Goal: Task Accomplishment & Management: Manage account settings

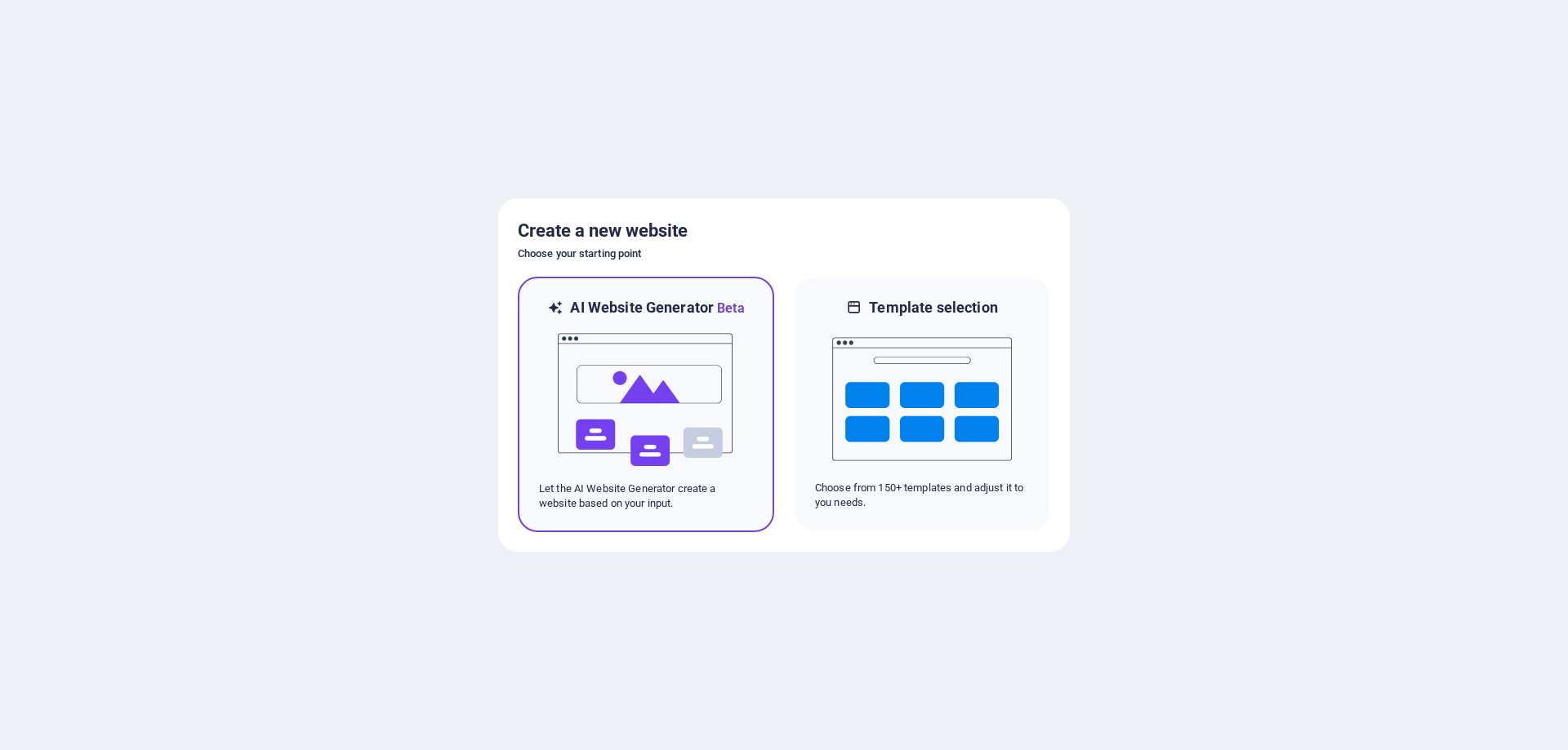
click at [683, 374] on img at bounding box center [645, 400] width 180 height 163
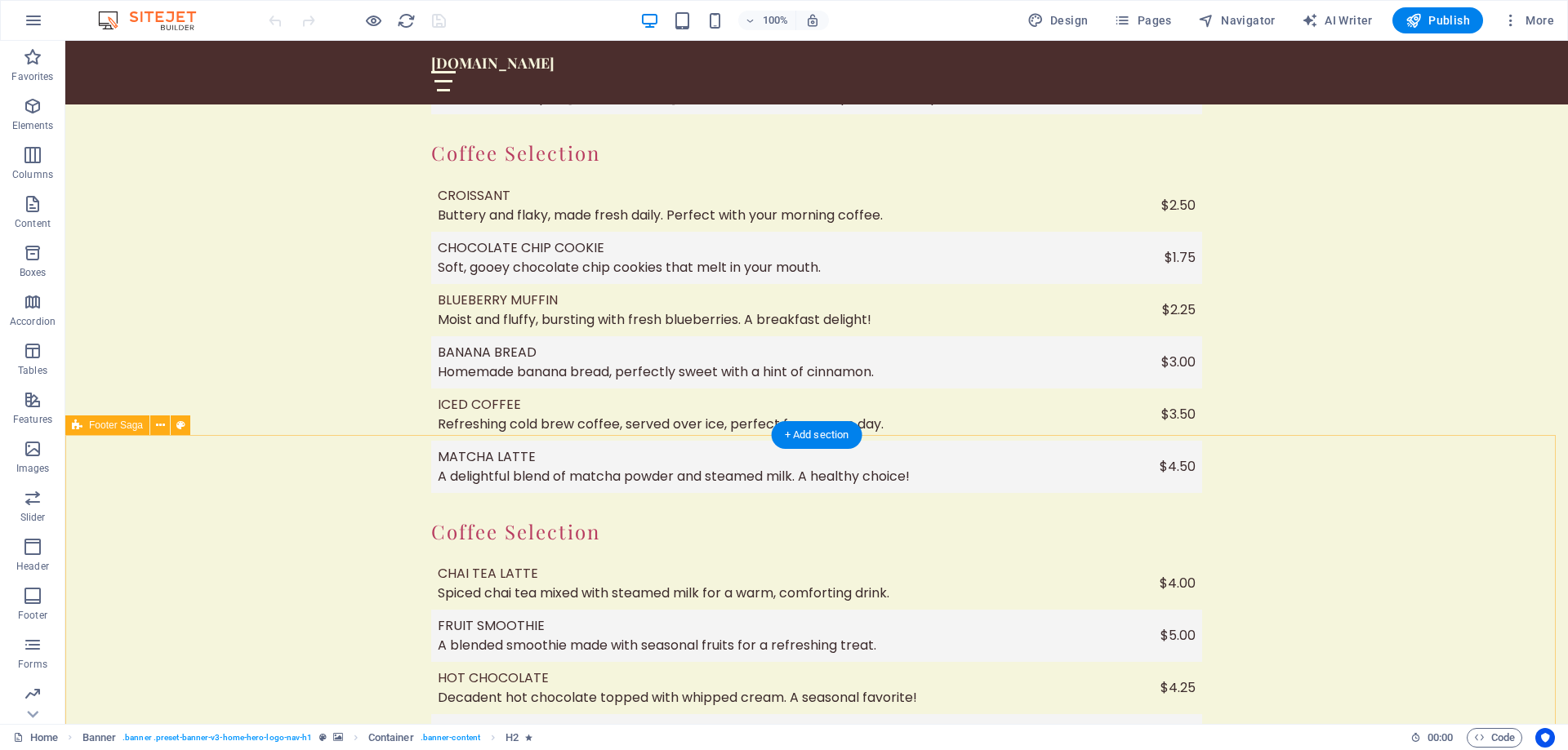
scroll to position [3127, 0]
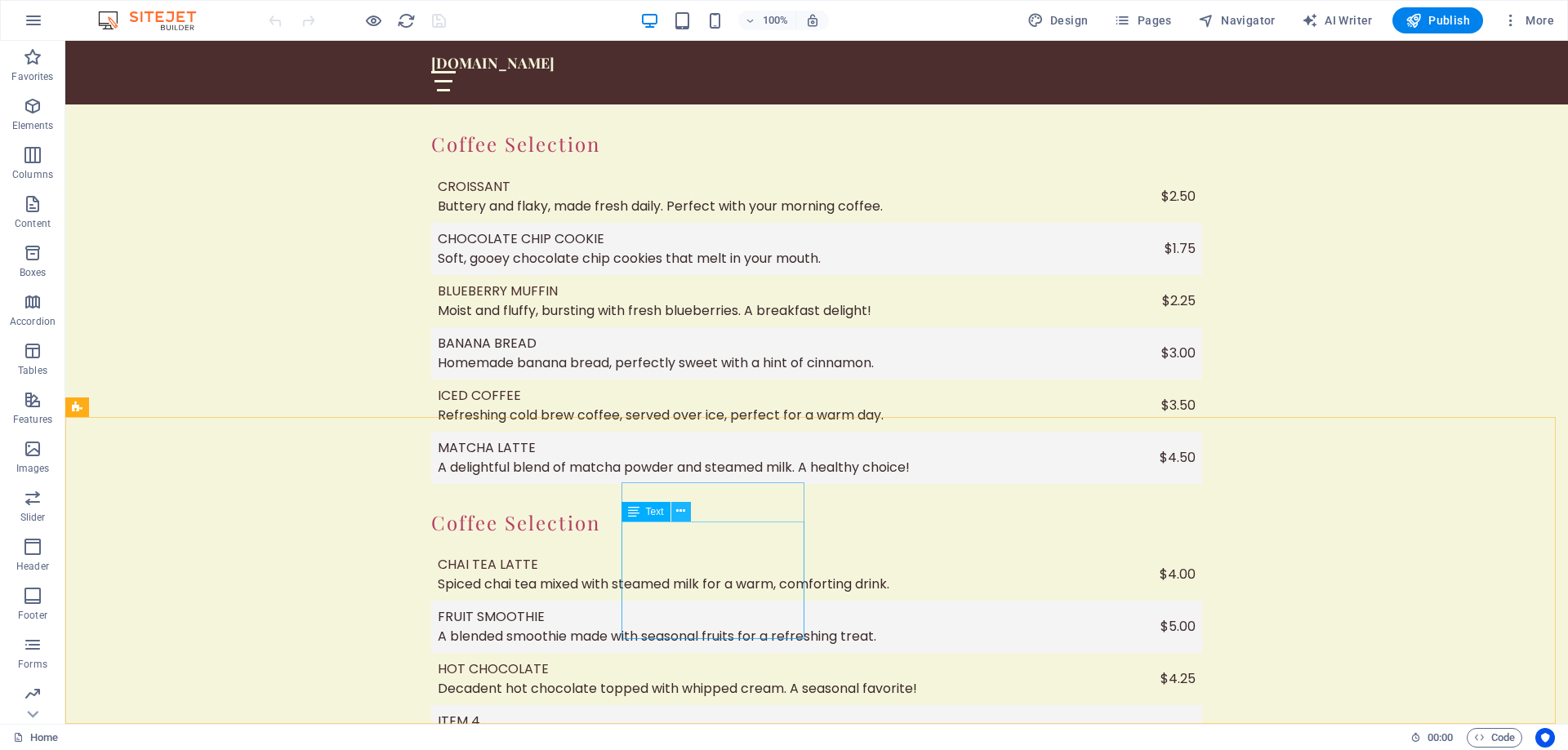
click at [682, 516] on icon at bounding box center [680, 512] width 9 height 17
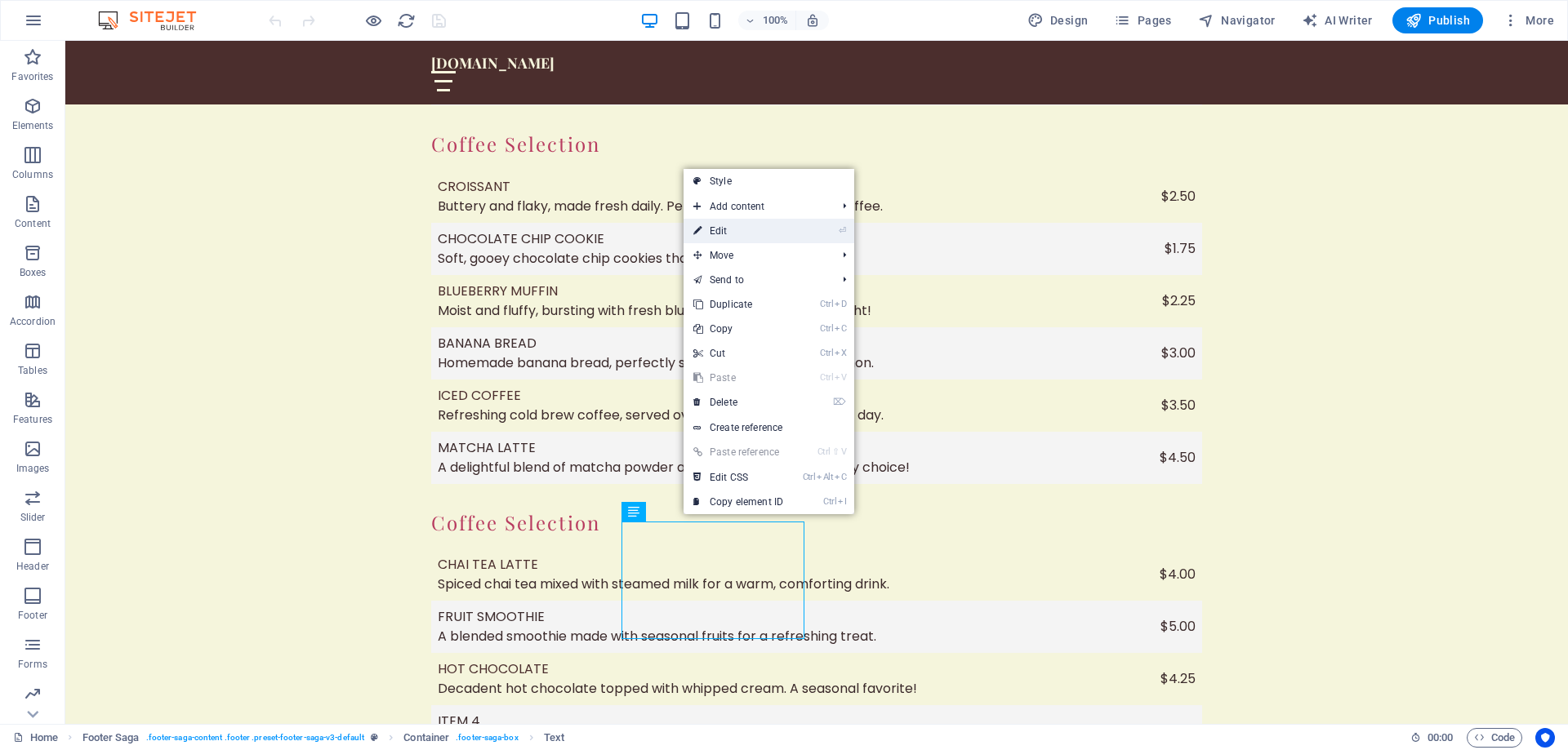
click at [745, 229] on link "⏎ Edit" at bounding box center [739, 231] width 110 height 24
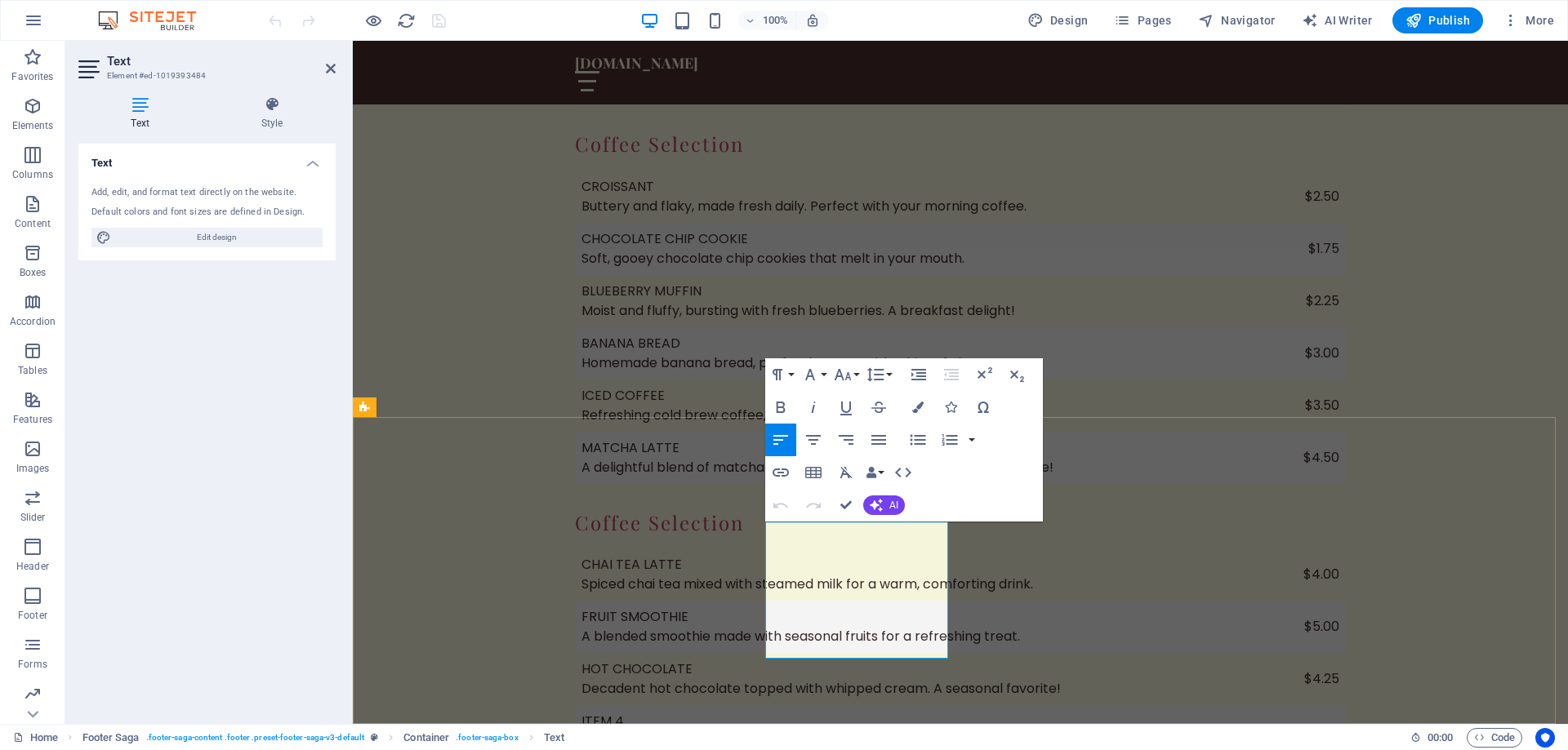
drag, startPoint x: 900, startPoint y: 548, endPoint x: 747, endPoint y: 525, distance: 154.7
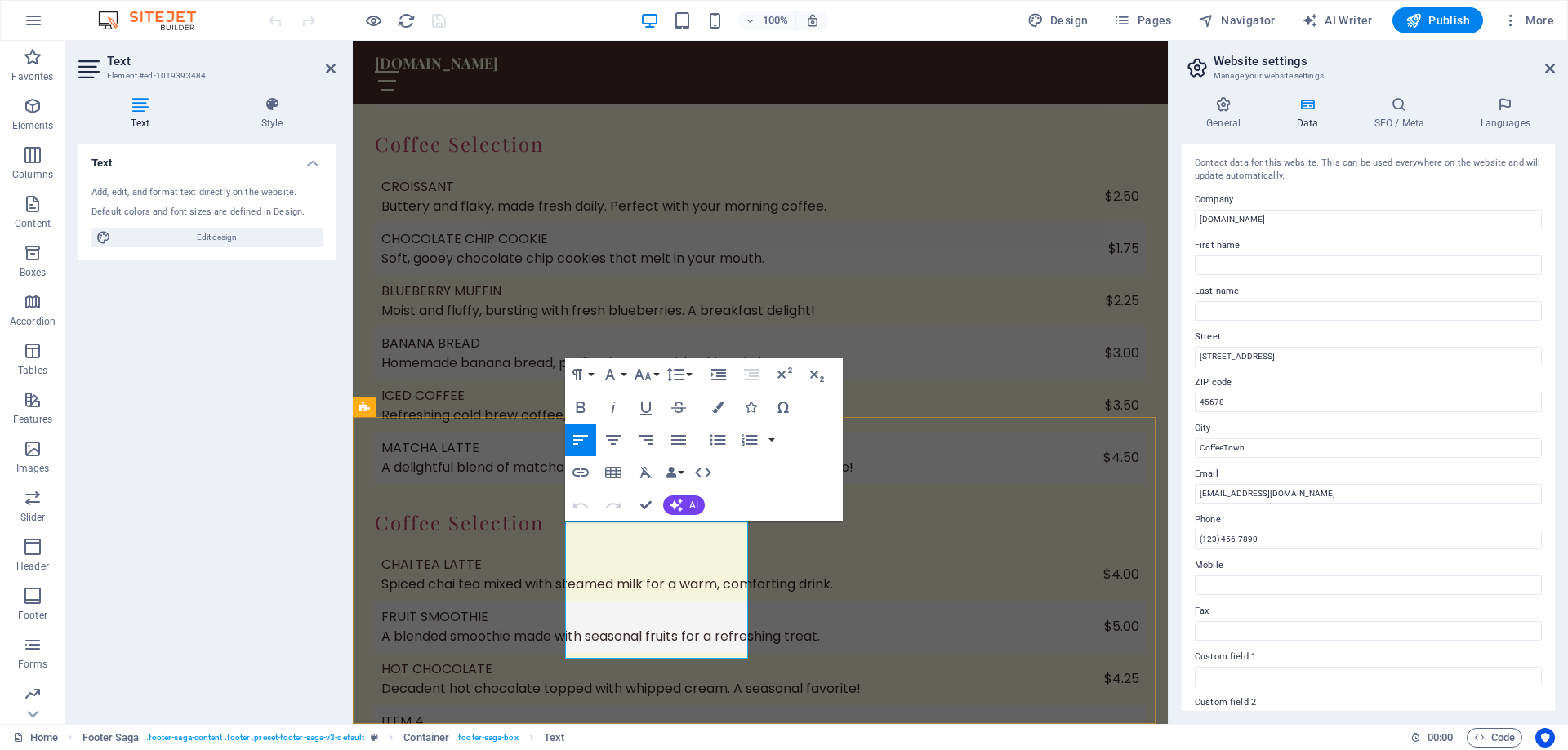
drag, startPoint x: 1257, startPoint y: 360, endPoint x: 1184, endPoint y: 357, distance: 73.1
click at [1184, 357] on div "Contact data for this website. This can be used everywhere on the website and w…" at bounding box center [1369, 427] width 373 height 567
drag, startPoint x: 1310, startPoint y: 356, endPoint x: 1339, endPoint y: 356, distance: 29.0
click at [1339, 356] on input "8848 Tamar Dr, Columbia, MD 21045" at bounding box center [1368, 357] width 347 height 19
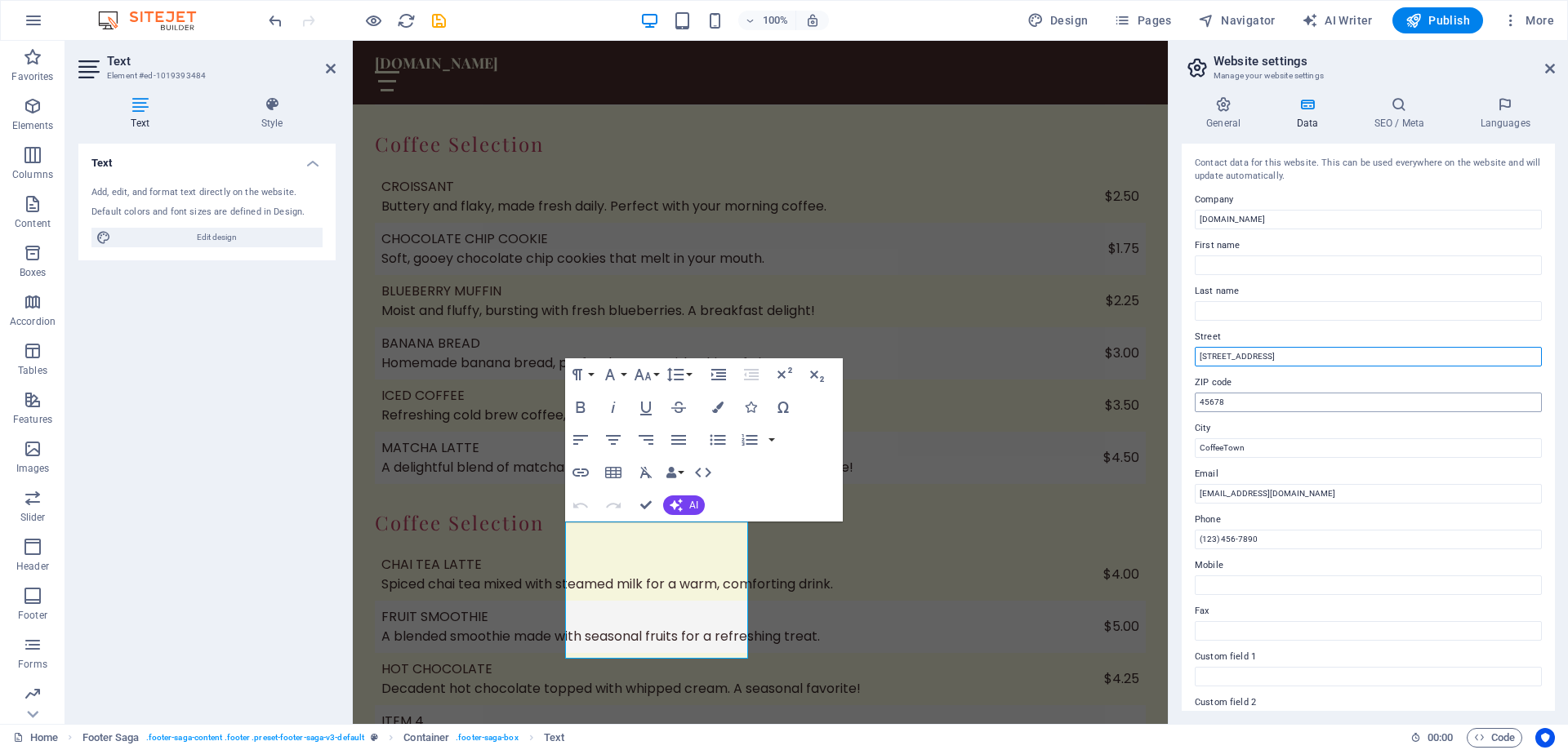
type input "8848 Tamar Dr, Columbia, MD"
drag, startPoint x: 1224, startPoint y: 401, endPoint x: 1184, endPoint y: 403, distance: 40.0
click at [1184, 403] on div "Contact data for this website. This can be used everywhere on the website and w…" at bounding box center [1369, 427] width 373 height 567
paste input "21045"
type input "21045"
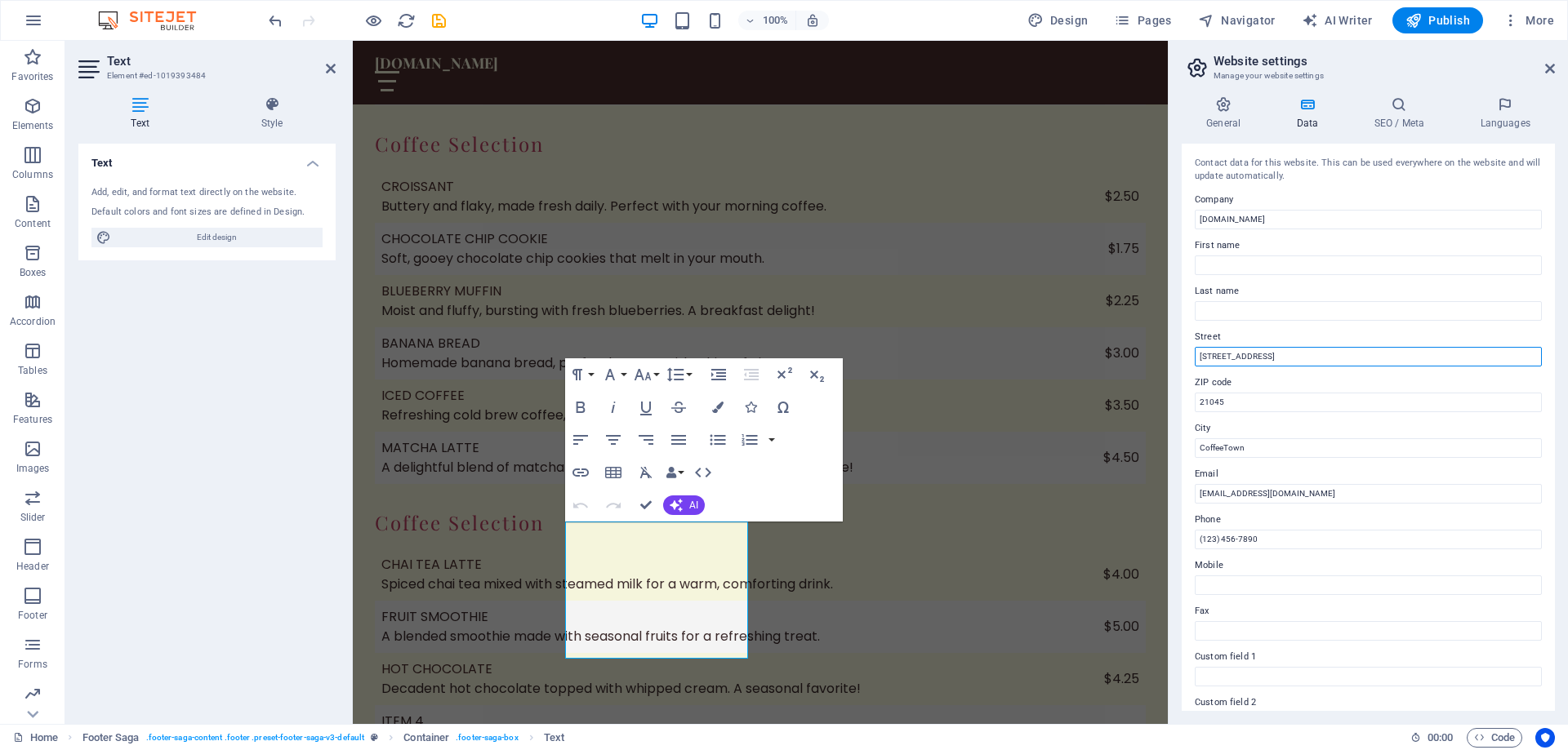
click at [1321, 360] on input "8848 Tamar Dr, Columbia, MD" at bounding box center [1368, 357] width 347 height 19
drag, startPoint x: 1322, startPoint y: 360, endPoint x: 1293, endPoint y: 356, distance: 29.3
click at [1293, 356] on input "8848 Tamar Dr, Columbia, MD" at bounding box center [1368, 357] width 347 height 19
drag, startPoint x: 1303, startPoint y: 356, endPoint x: 1258, endPoint y: 355, distance: 45.0
click at [1258, 355] on input "8848 Tamar Dr, Columbia" at bounding box center [1368, 357] width 347 height 19
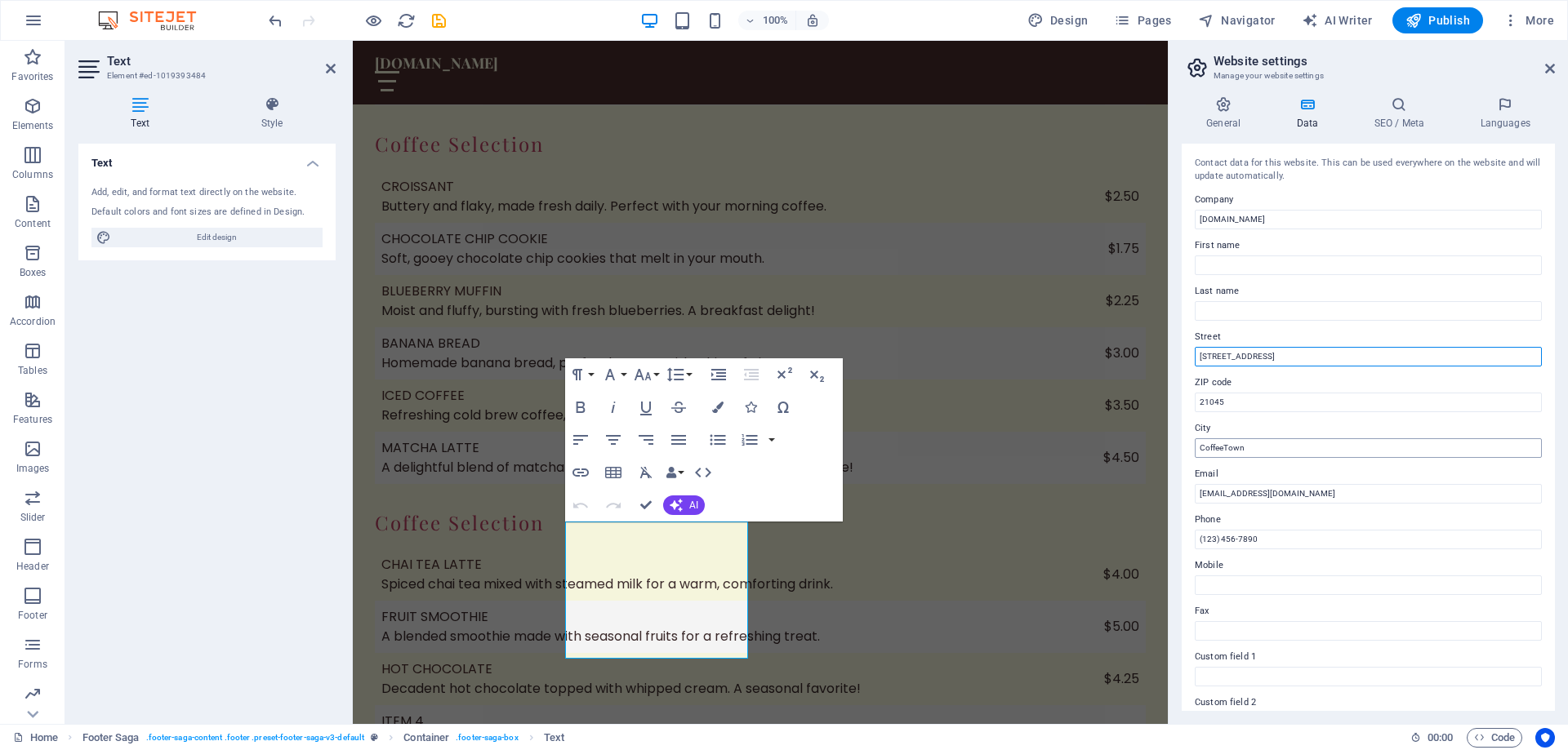
type input "8848 Tamar Dr,"
drag, startPoint x: 1249, startPoint y: 445, endPoint x: 1202, endPoint y: 440, distance: 47.3
click at [1202, 440] on input "CoffeeTown" at bounding box center [1368, 448] width 347 height 19
paste input "lumbia"
type input "Columbia"
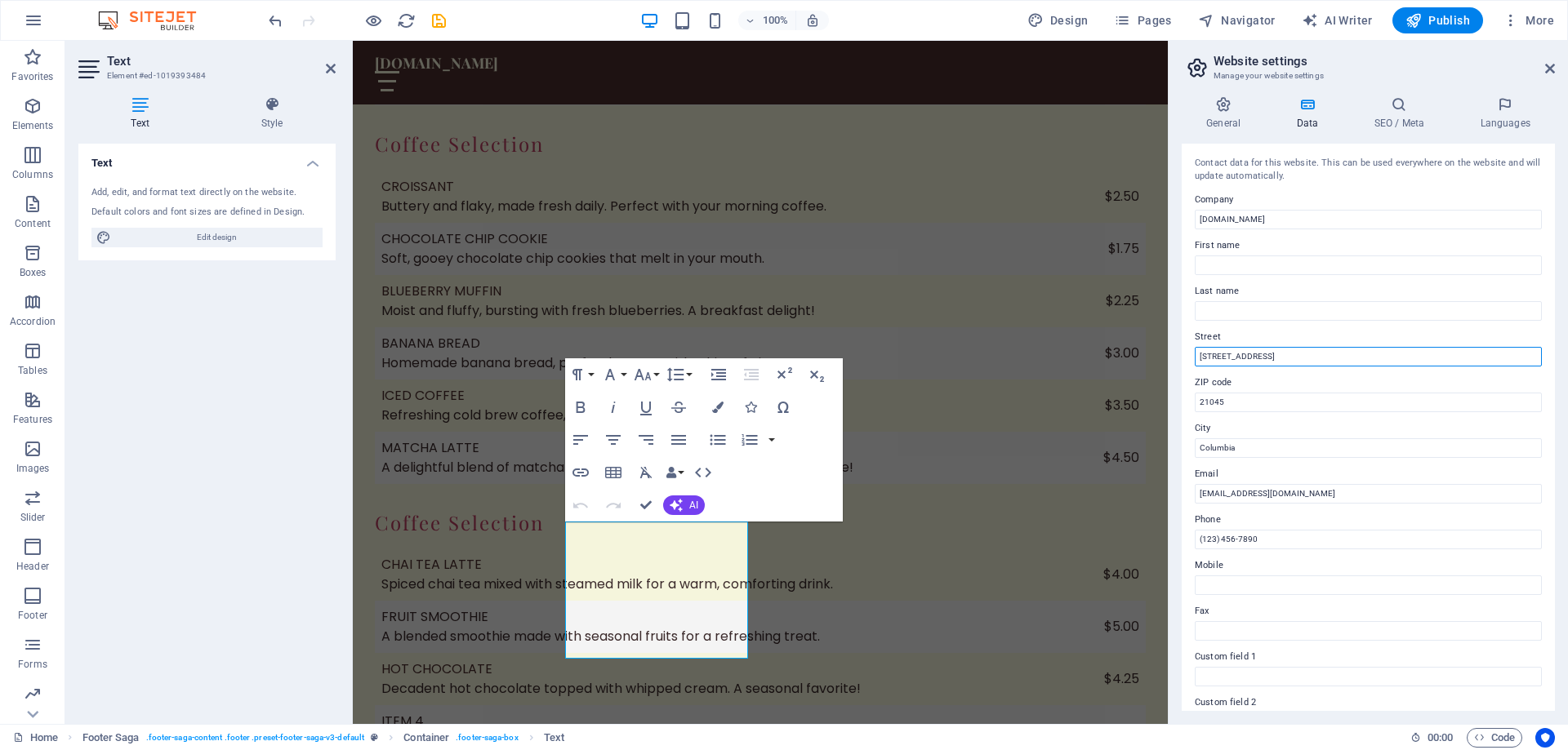
click at [1281, 356] on input "8848 Tamar Dr," at bounding box center [1368, 357] width 347 height 19
type input "8848 Tamar Dr"
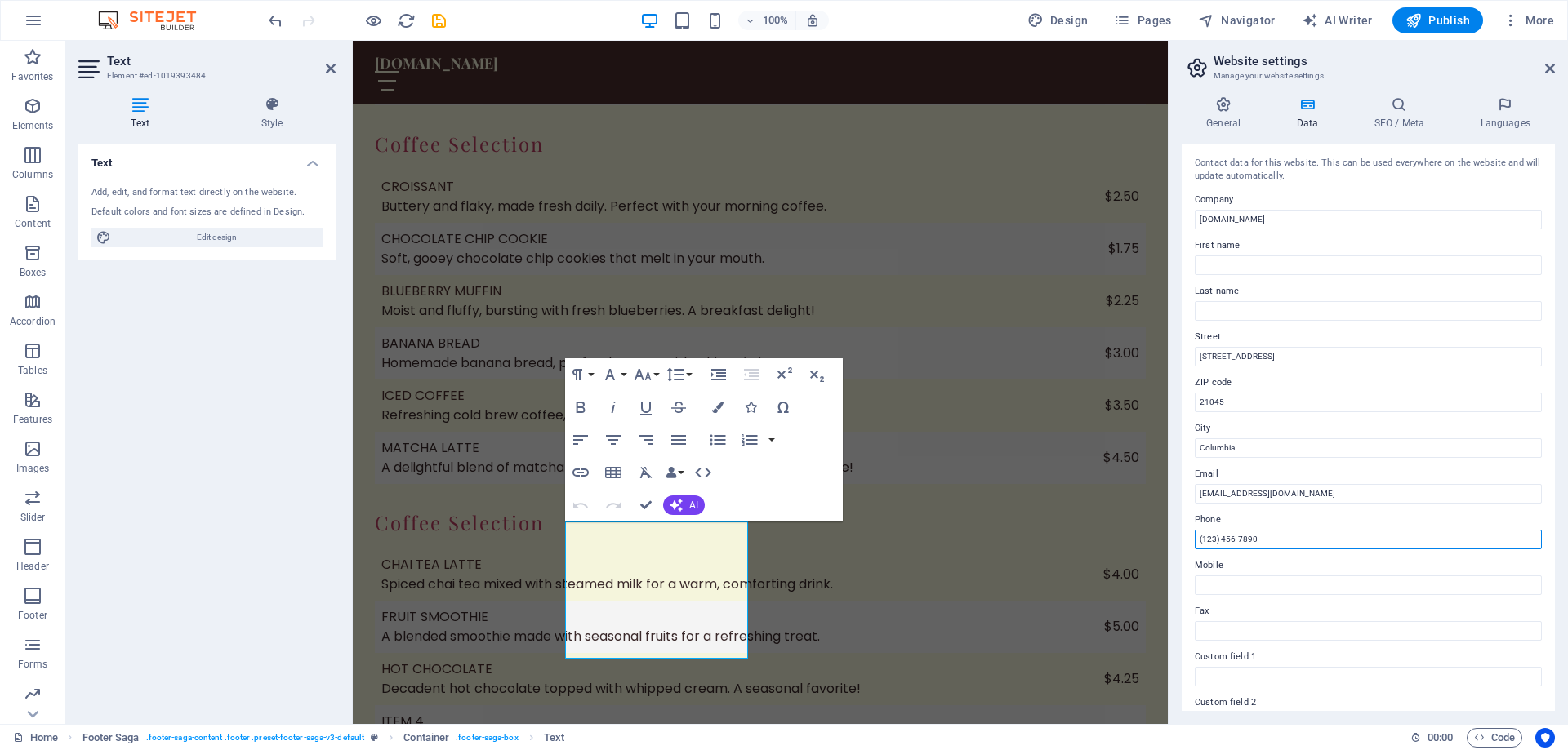
drag, startPoint x: 1273, startPoint y: 541, endPoint x: 1191, endPoint y: 532, distance: 82.5
click at [1191, 532] on div "Contact data for this website. This can be used everywhere on the website and w…" at bounding box center [1369, 427] width 373 height 567
drag, startPoint x: 1249, startPoint y: 540, endPoint x: 1215, endPoint y: 544, distance: 34.2
click at [1215, 544] on input "Not Avavle" at bounding box center [1368, 539] width 347 height 19
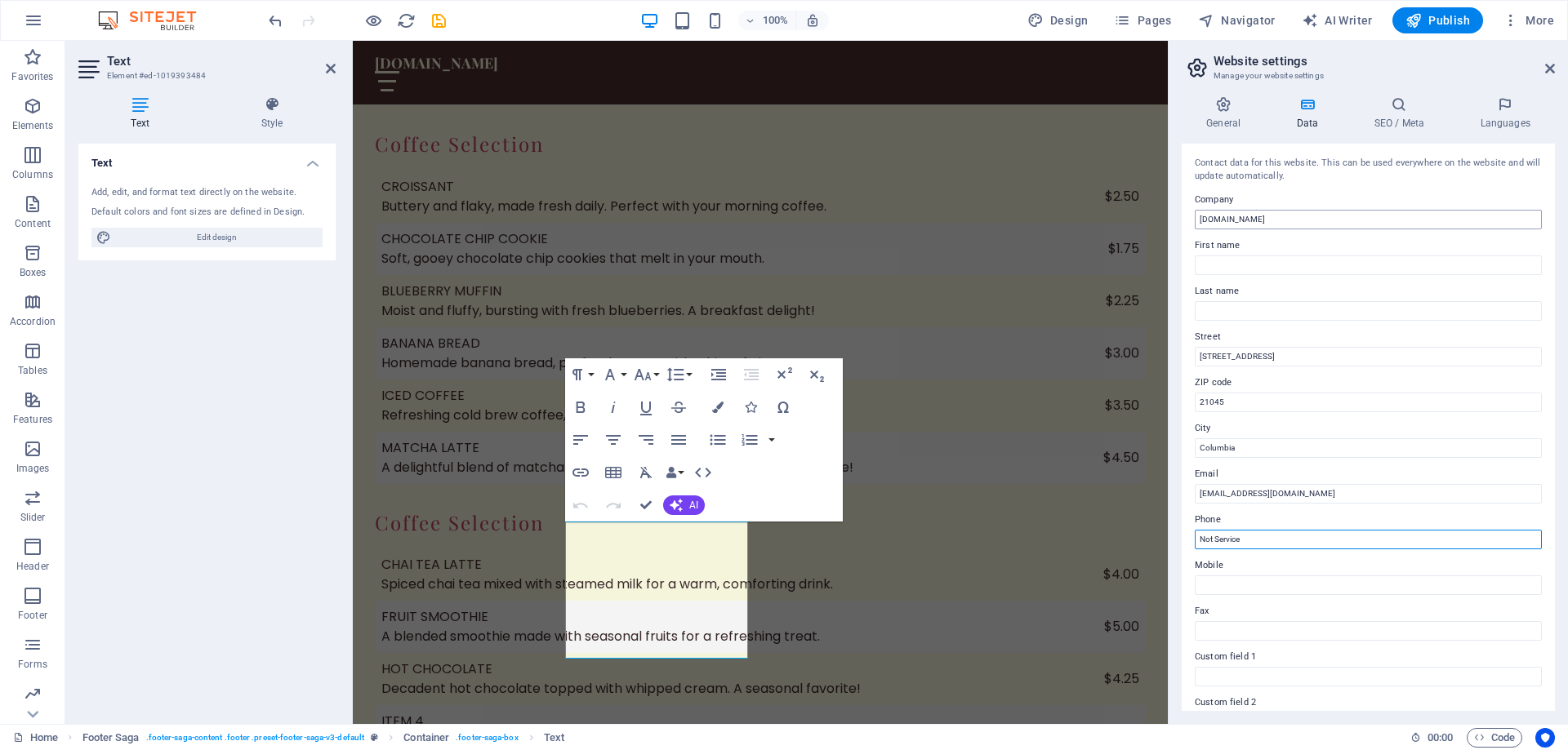
type input "Not Service"
click at [1216, 216] on input "[DOMAIN_NAME]" at bounding box center [1368, 219] width 347 height 19
click at [1200, 221] on input "[DOMAIN_NAME]" at bounding box center [1368, 219] width 347 height 19
type input "admin@marketcoffeehouse.online"
click at [1465, 18] on span "Publish" at bounding box center [1437, 20] width 64 height 16
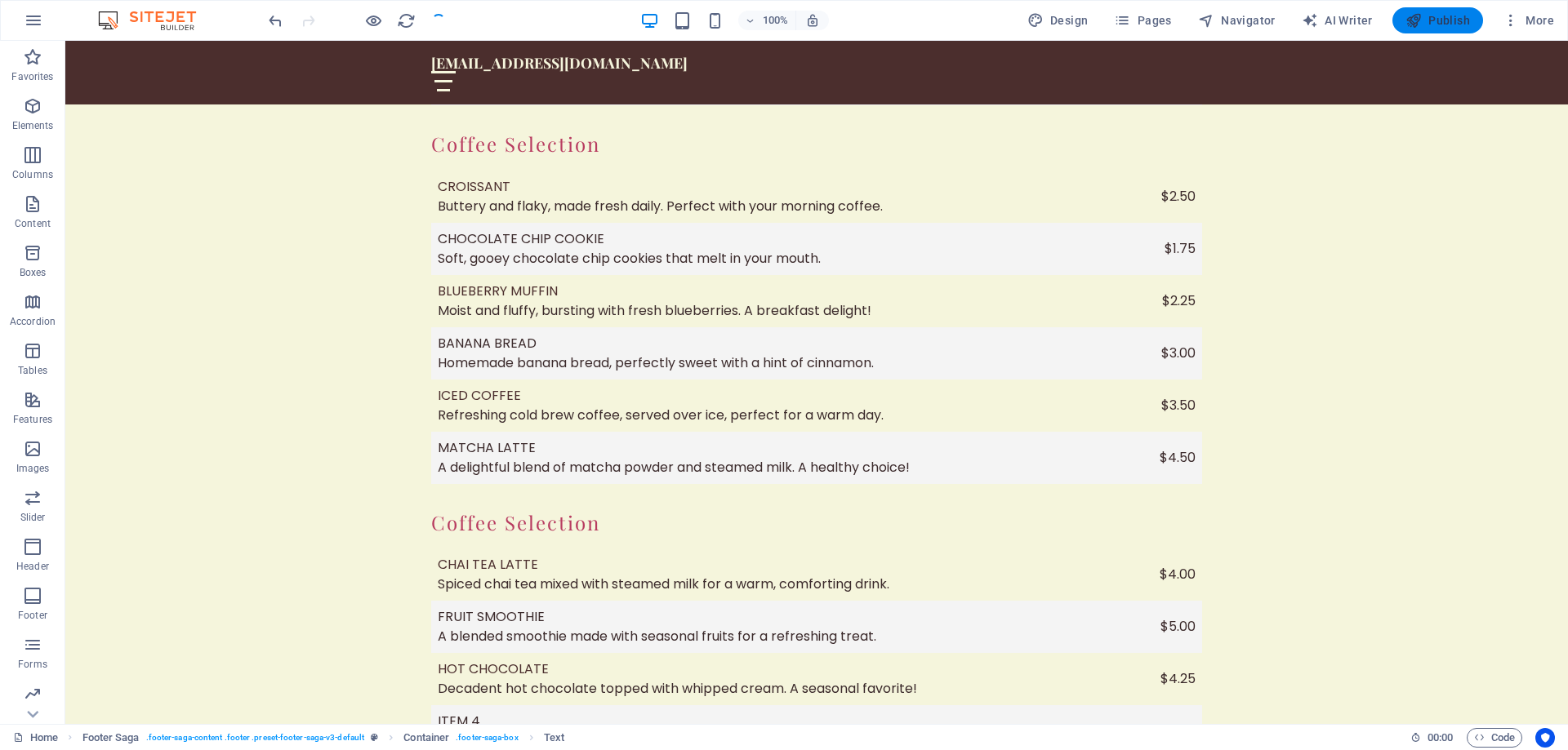
checkbox input "false"
